Goal: Communication & Community: Share content

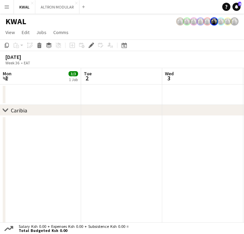
scroll to position [0, 142]
click at [4, 7] on app-icon "Menu" at bounding box center [6, 6] width 5 height 5
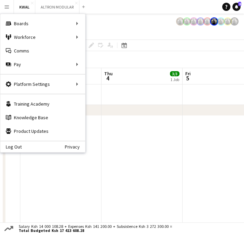
click at [177, 23] on app-user-avatar at bounding box center [180, 21] width 8 height 8
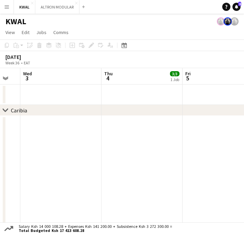
click at [5, 7] on app-icon "Menu" at bounding box center [6, 6] width 5 height 5
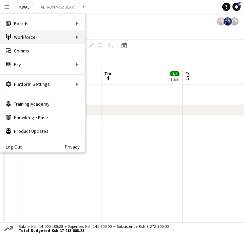
click at [65, 36] on div "Workforce Workforce" at bounding box center [42, 37] width 85 height 14
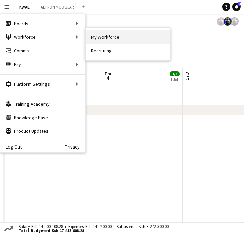
click at [109, 40] on link "My Workforce" at bounding box center [128, 37] width 85 height 14
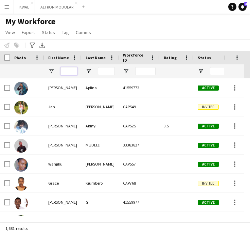
click at [68, 71] on input "First Name Filter Input" at bounding box center [69, 71] width 17 height 8
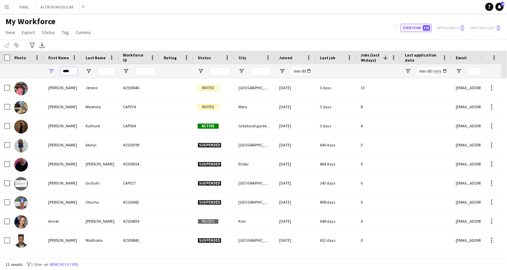
type input "****"
click at [5, 9] on app-icon "Menu" at bounding box center [6, 6] width 5 height 5
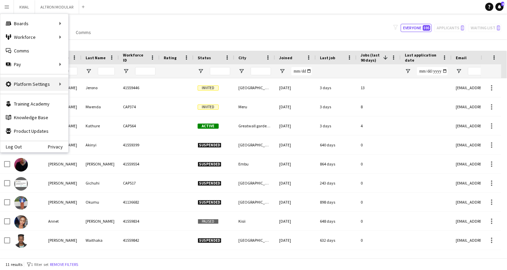
click at [47, 81] on div "Platform Settings Platform Settings" at bounding box center [34, 84] width 68 height 14
click at [86, 94] on link "Your settings" at bounding box center [103, 98] width 68 height 14
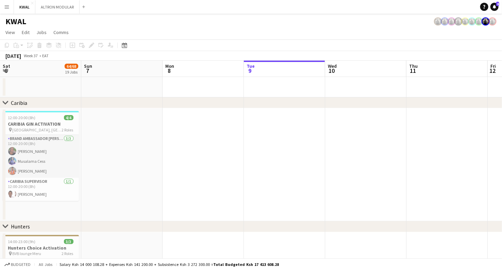
scroll to position [0, 162]
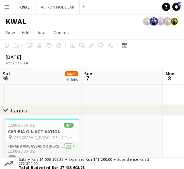
scroll to position [0, 162]
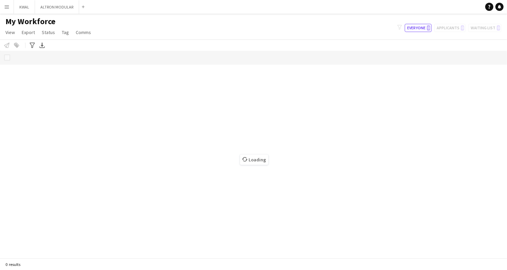
click at [6, 5] on app-icon "Menu" at bounding box center [6, 6] width 5 height 5
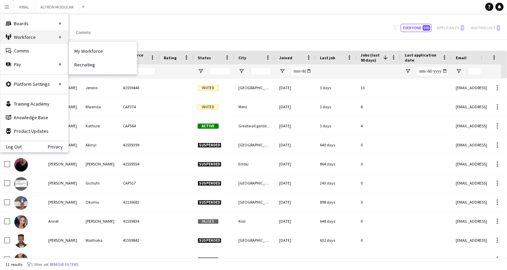
type input "****"
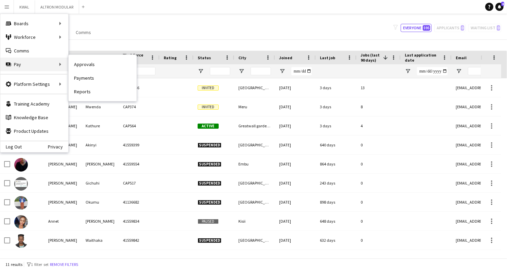
click at [50, 65] on div "Pay Pay" at bounding box center [34, 64] width 68 height 14
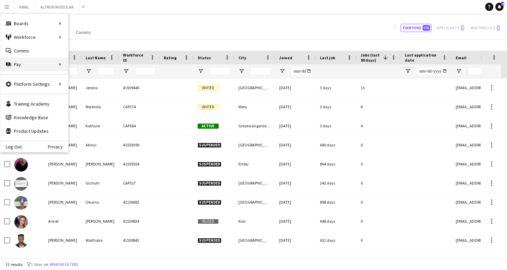
click at [50, 65] on div "Pay Pay" at bounding box center [34, 64] width 68 height 14
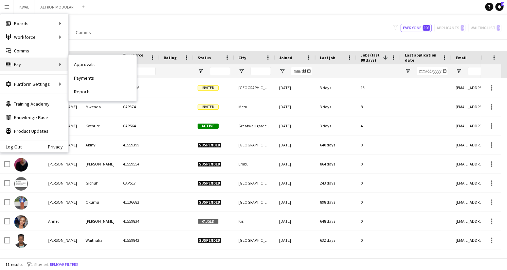
click at [51, 64] on div "Pay Pay" at bounding box center [34, 64] width 68 height 14
click at [84, 65] on link "Approvals" at bounding box center [103, 64] width 68 height 14
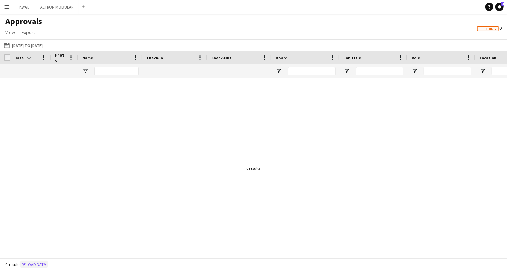
click at [44, 264] on button "Reload data" at bounding box center [33, 263] width 27 height 7
click at [6, 9] on app-icon "Menu" at bounding box center [6, 6] width 5 height 5
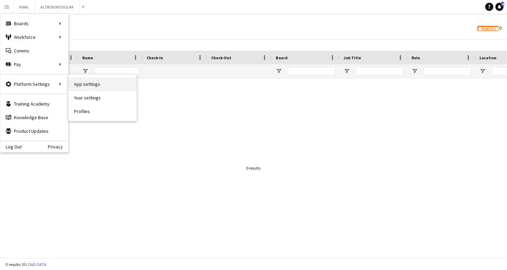
click at [94, 88] on link "App settings" at bounding box center [103, 84] width 68 height 14
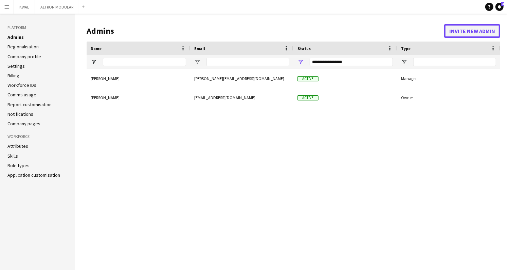
click at [471, 31] on button "Invite new admin" at bounding box center [473, 31] width 56 height 14
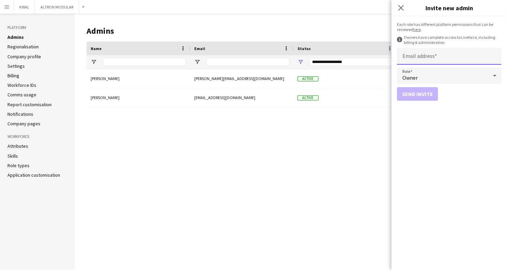
click at [429, 61] on input "Email address" at bounding box center [449, 56] width 105 height 17
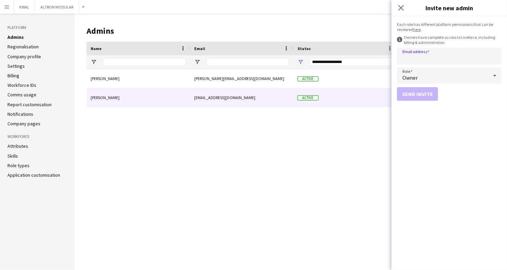
click at [236, 100] on div "research@captivateafrica.com" at bounding box center [241, 97] width 103 height 19
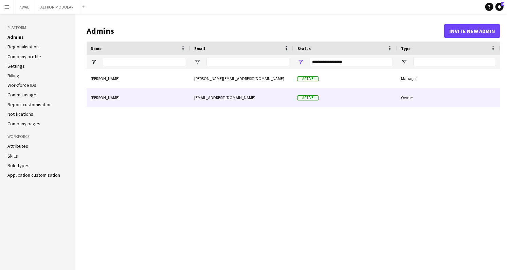
click at [236, 100] on div "research@captivateafrica.com" at bounding box center [241, 97] width 103 height 19
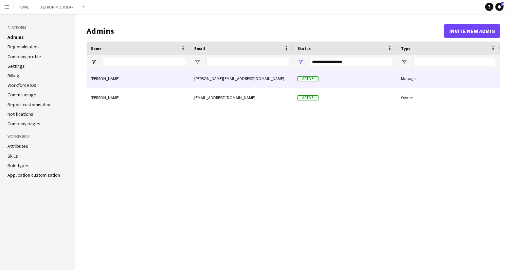
click at [413, 80] on div "Manager" at bounding box center [448, 78] width 103 height 19
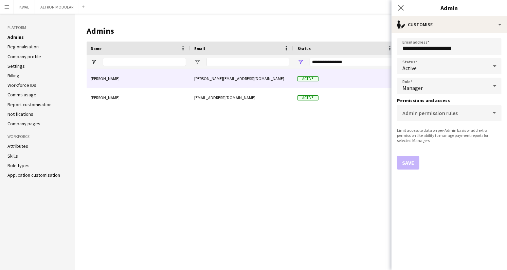
click at [453, 86] on div "Manager" at bounding box center [442, 85] width 91 height 16
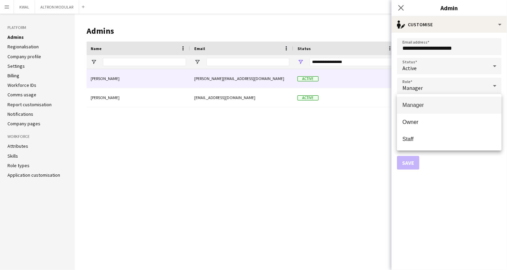
click at [453, 86] on div at bounding box center [253, 135] width 507 height 270
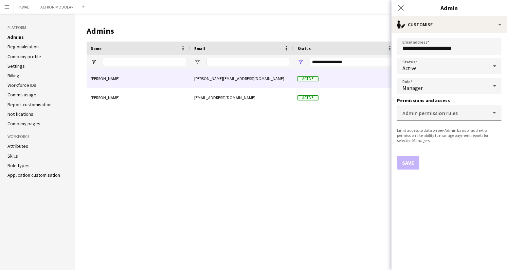
click at [443, 109] on mat-label "Admin permission rules" at bounding box center [430, 112] width 55 height 7
click at [443, 113] on input "Admin permission rules" at bounding box center [448, 115] width 91 height 5
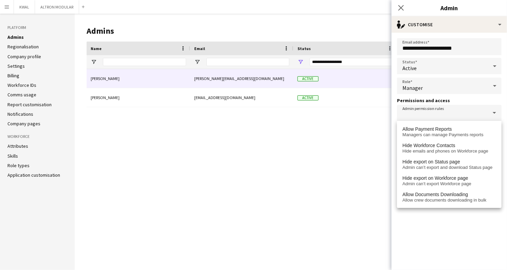
click at [317, 157] on div "Anne Njoki anne@captivateafrica.com Active Manager simon yonni research@captiva…" at bounding box center [294, 164] width 414 height 190
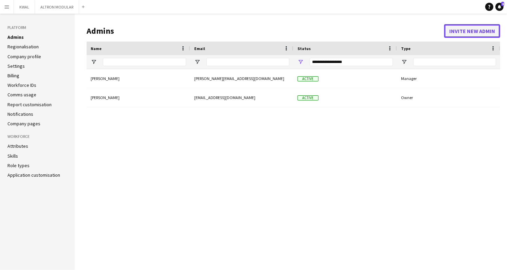
click at [470, 28] on button "Invite new admin" at bounding box center [473, 31] width 56 height 14
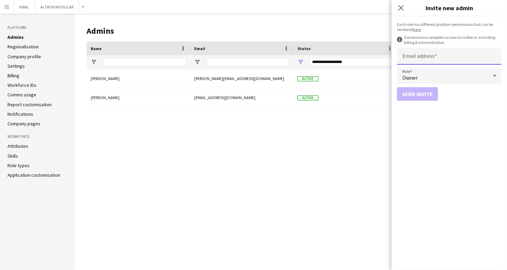
click at [428, 62] on input "Email address" at bounding box center [449, 56] width 105 height 17
type input "**********"
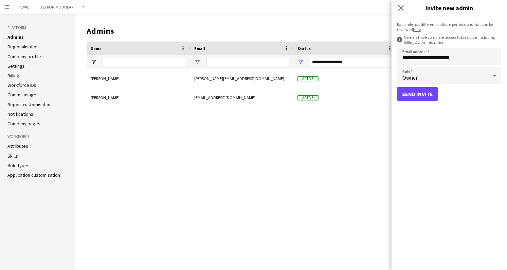
click at [290, 159] on div "Anne Njoki anne@captivateafrica.com Active Manager simon yonni research@captiva…" at bounding box center [294, 164] width 414 height 190
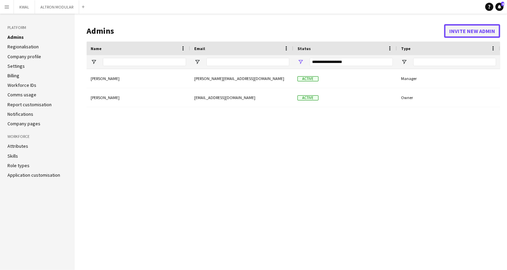
click at [467, 28] on button "Invite new admin" at bounding box center [473, 31] width 56 height 14
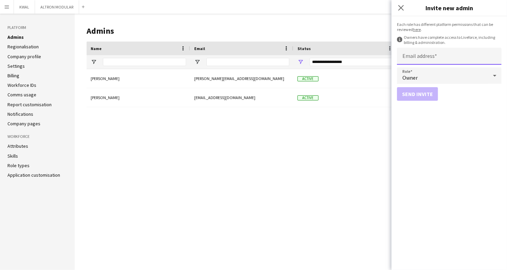
click at [435, 58] on input "Email address" at bounding box center [449, 56] width 105 height 17
type input "**********"
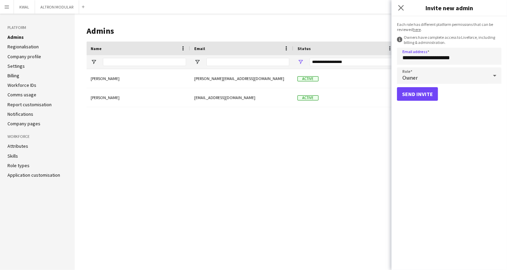
click at [459, 79] on div "Owner" at bounding box center [442, 75] width 91 height 16
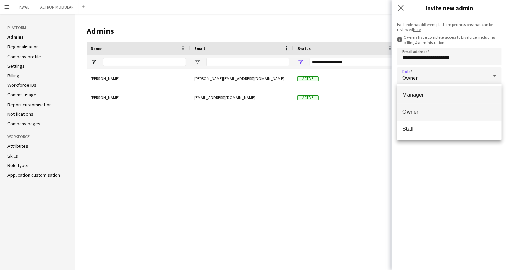
click at [428, 98] on mat-option "Manager" at bounding box center [449, 94] width 105 height 17
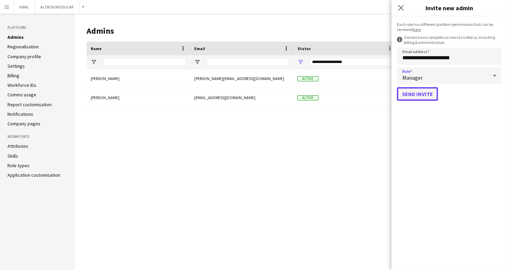
click at [416, 92] on button "Send invite" at bounding box center [417, 94] width 41 height 14
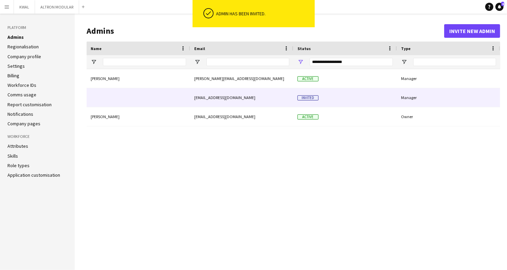
click at [172, 102] on div at bounding box center [139, 97] width 104 height 19
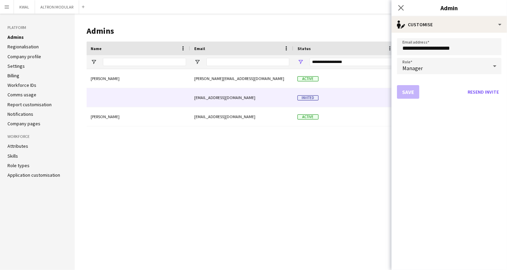
click at [176, 172] on div "Anne Njoki anne@captivateafrica.com Active Manager simon yonni research@captiva…" at bounding box center [294, 164] width 414 height 190
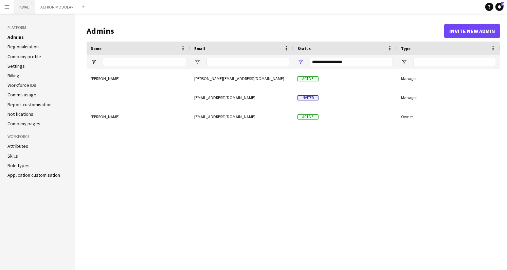
click at [20, 11] on button "KWAL Close" at bounding box center [24, 6] width 21 height 13
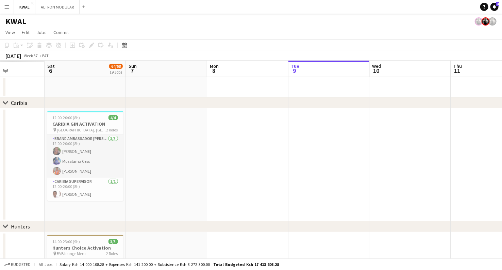
scroll to position [0, 198]
drag, startPoint x: 135, startPoint y: 158, endPoint x: 343, endPoint y: 158, distance: 208.4
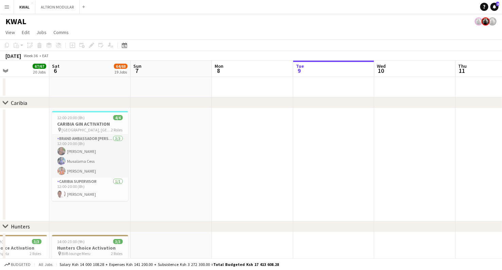
drag, startPoint x: 175, startPoint y: 169, endPoint x: 261, endPoint y: 158, distance: 86.3
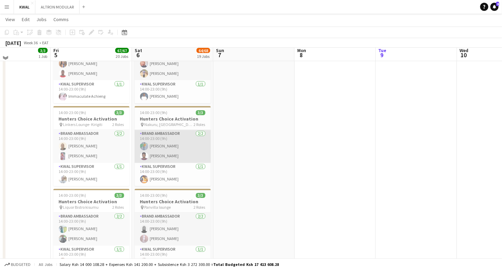
scroll to position [491, 0]
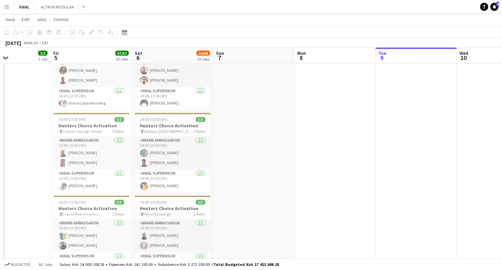
click at [6, 8] on app-icon "Menu" at bounding box center [6, 6] width 5 height 5
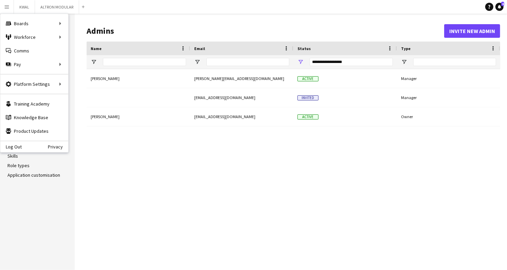
click at [6, 8] on app-icon "Menu" at bounding box center [6, 6] width 5 height 5
click at [77, 35] on link "My Workforce" at bounding box center [103, 37] width 68 height 14
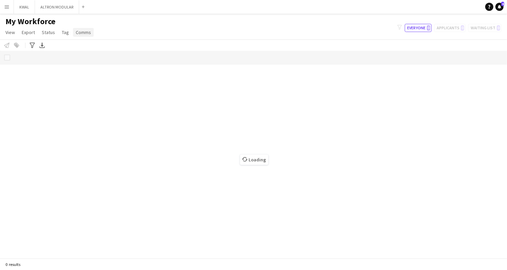
click at [83, 33] on span "Comms" at bounding box center [83, 32] width 15 height 6
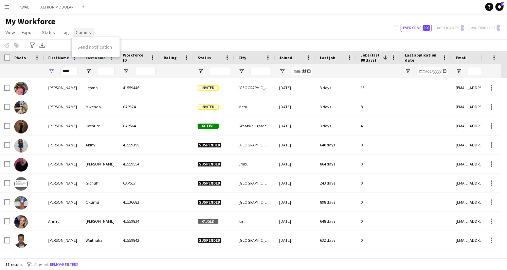
click at [82, 33] on span "Comms" at bounding box center [83, 32] width 15 height 6
drag, startPoint x: 74, startPoint y: 70, endPoint x: 58, endPoint y: 71, distance: 15.6
click at [58, 71] on div "****" at bounding box center [62, 71] width 37 height 14
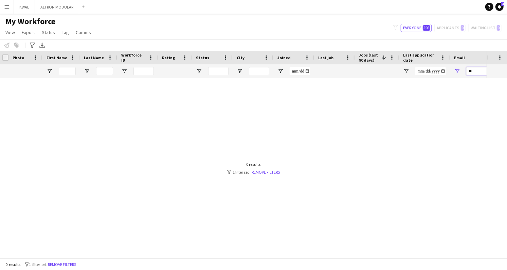
type input "*"
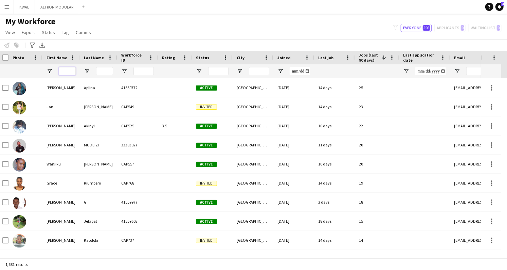
click at [69, 74] on input "First Name Filter Input" at bounding box center [67, 71] width 17 height 8
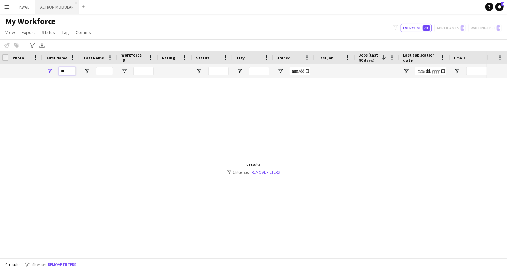
type input "*"
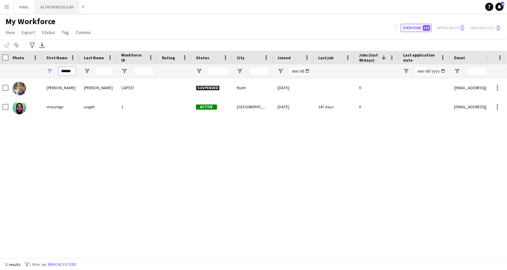
scroll to position [0, 0]
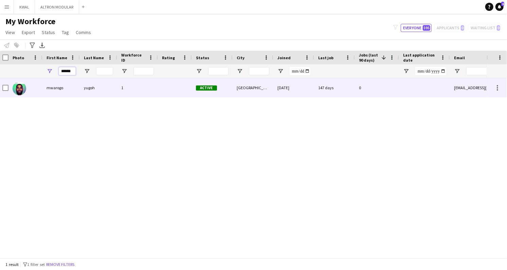
type input "******"
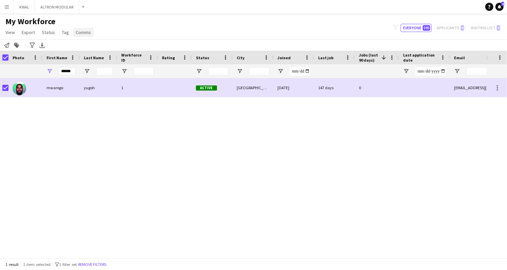
click at [81, 30] on span "Comms" at bounding box center [83, 32] width 15 height 6
click at [100, 49] on span "Send notification" at bounding box center [94, 47] width 35 height 6
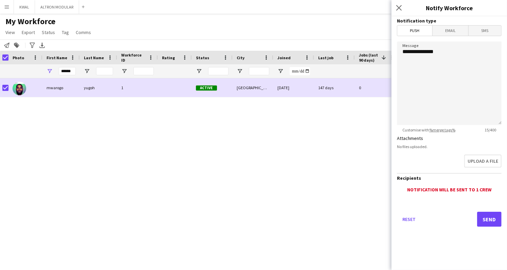
click at [447, 32] on span "Email" at bounding box center [451, 30] width 36 height 10
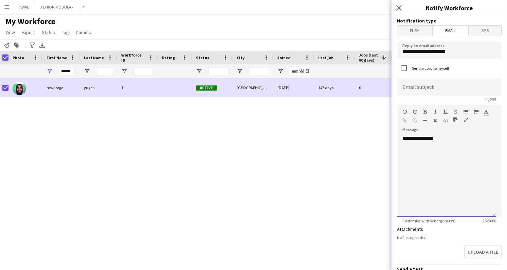
click at [404, 150] on div "**********" at bounding box center [446, 176] width 99 height 82
click at [443, 137] on div "**********" at bounding box center [446, 176] width 99 height 82
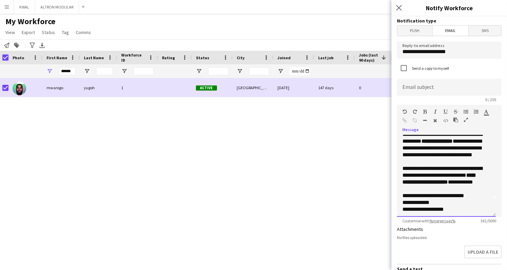
scroll to position [19, 0]
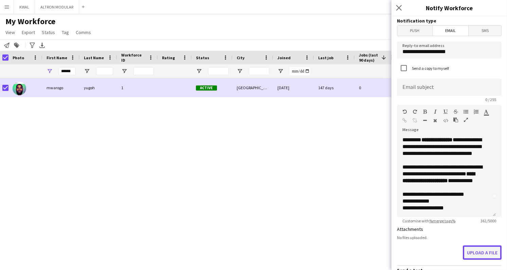
click at [474, 251] on button "Upload a file" at bounding box center [482, 252] width 39 height 14
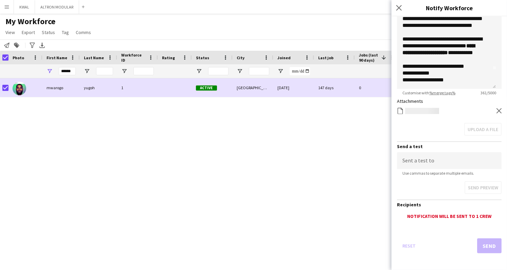
scroll to position [129, 0]
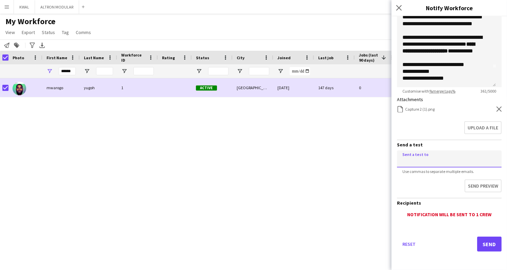
click at [431, 159] on input at bounding box center [449, 158] width 105 height 17
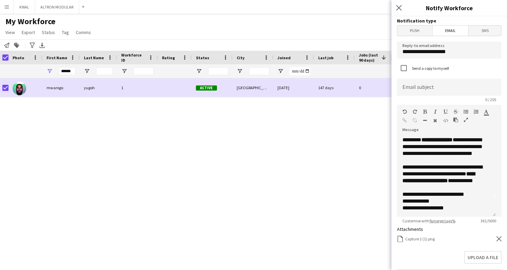
type input "**********"
paste input "**********"
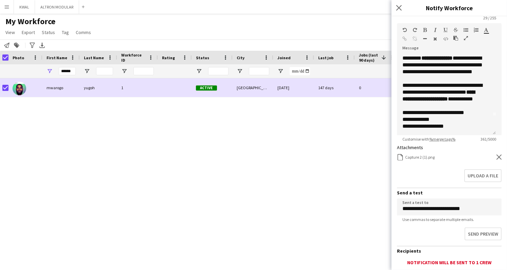
scroll to position [129, 0]
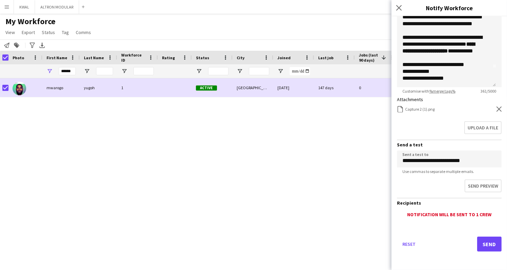
type input "**********"
click at [482, 244] on button "Send" at bounding box center [490, 243] width 24 height 15
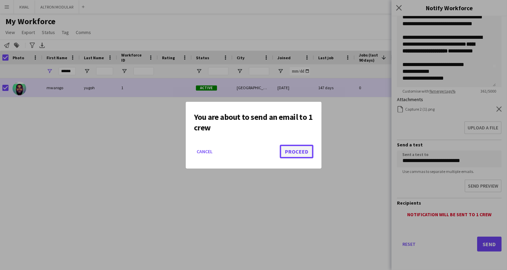
click at [301, 153] on button "Proceed" at bounding box center [297, 151] width 34 height 14
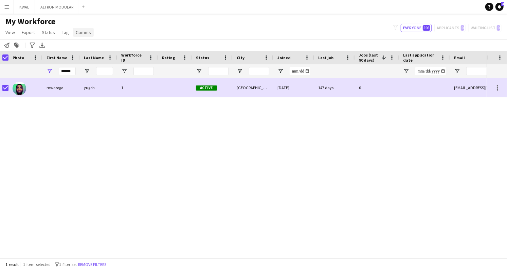
click at [80, 28] on link "Comms" at bounding box center [83, 32] width 21 height 9
click at [106, 46] on span "Send notification" at bounding box center [94, 47] width 35 height 6
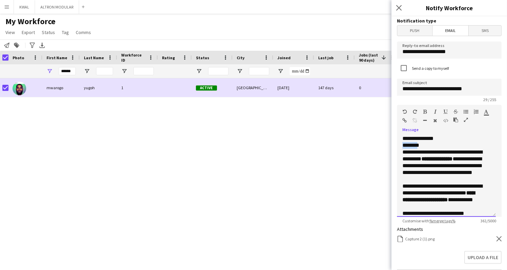
drag, startPoint x: 421, startPoint y: 147, endPoint x: 399, endPoint y: 146, distance: 22.4
click at [399, 146] on div "**********" at bounding box center [446, 176] width 99 height 82
click at [411, 146] on p "*" at bounding box center [444, 145] width 82 height 7
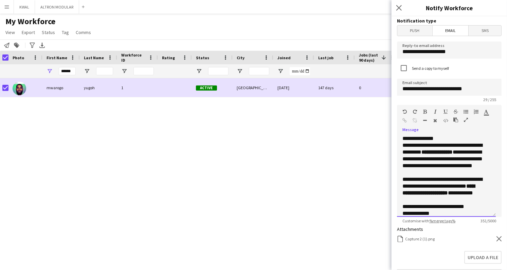
scroll to position [12, 0]
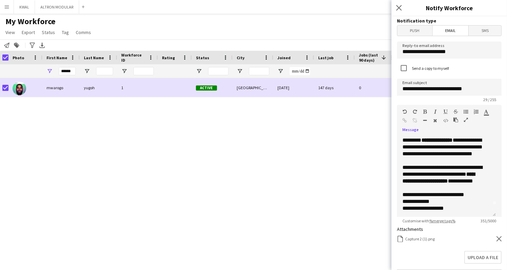
click at [497, 236] on icon "Remove" at bounding box center [499, 238] width 5 height 5
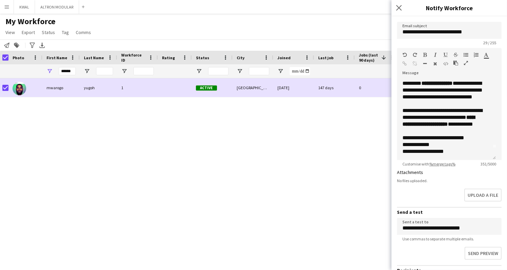
scroll to position [124, 0]
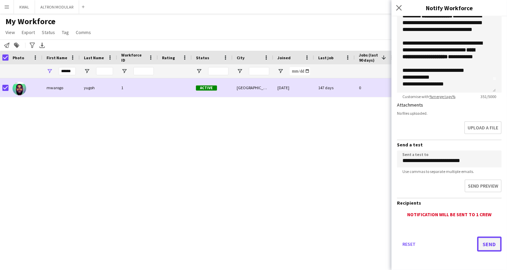
click at [481, 241] on button "Send" at bounding box center [490, 243] width 24 height 15
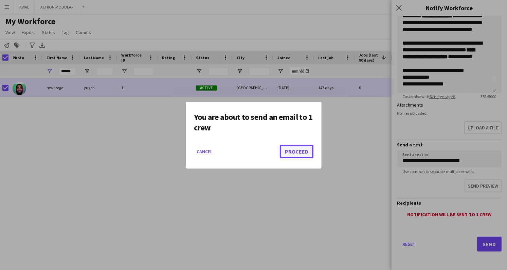
click at [300, 151] on button "Proceed" at bounding box center [297, 151] width 34 height 14
